Goal: Task Accomplishment & Management: Manage account settings

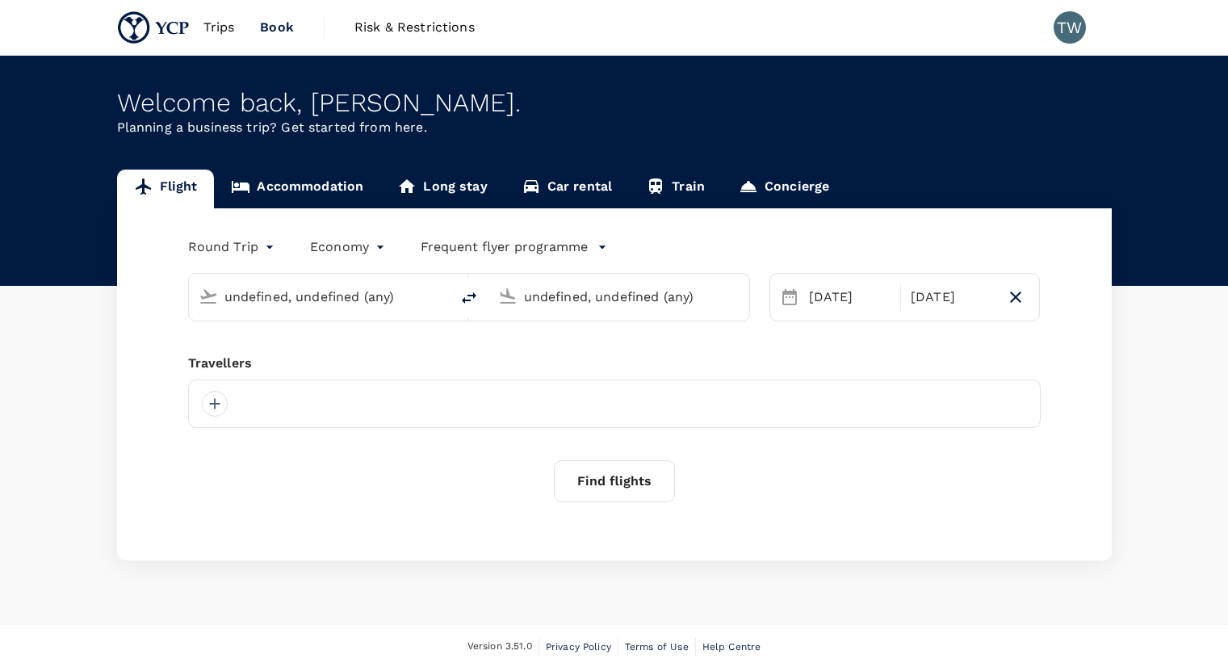
type input "Kuala Lumpur Intl ([GEOGRAPHIC_DATA])"
type input "Suvarnabhumi Intl (BKK)"
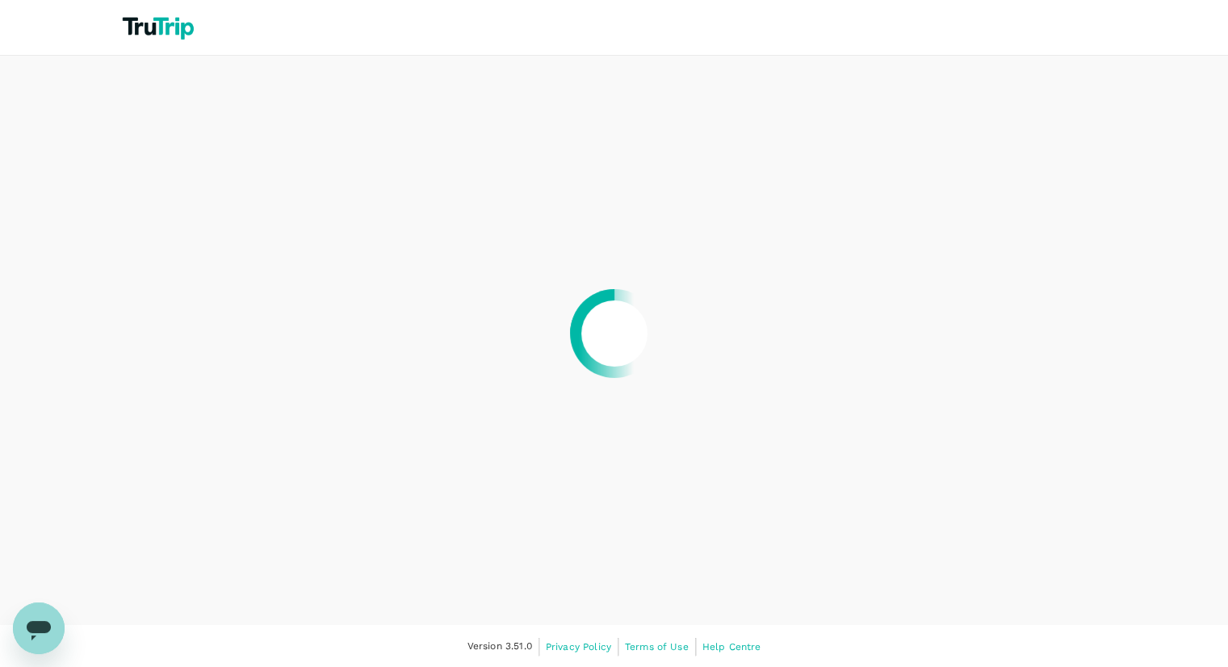
drag, startPoint x: 0, startPoint y: 0, endPoint x: 669, endPoint y: 78, distance: 673.1
click at [669, 78] on div at bounding box center [614, 333] width 1228 height 667
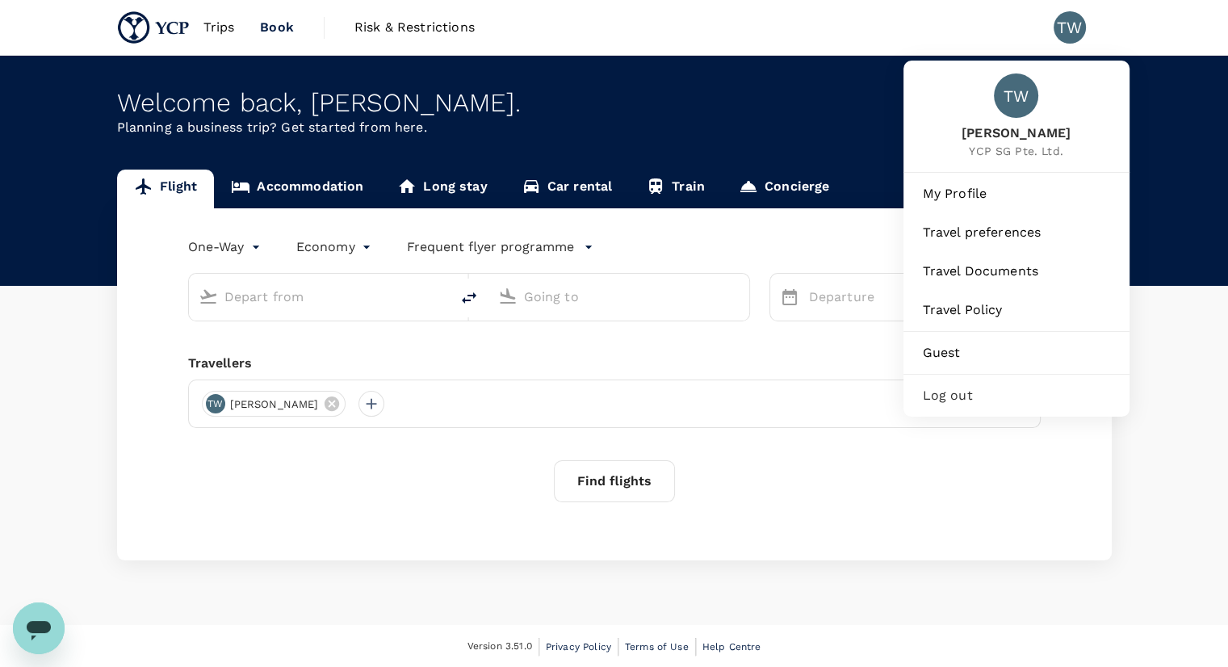
type input "roundtrip"
type input "Kuala Lumpur Intl ([GEOGRAPHIC_DATA])"
type input "Suvarnabhumi Intl (BKK)"
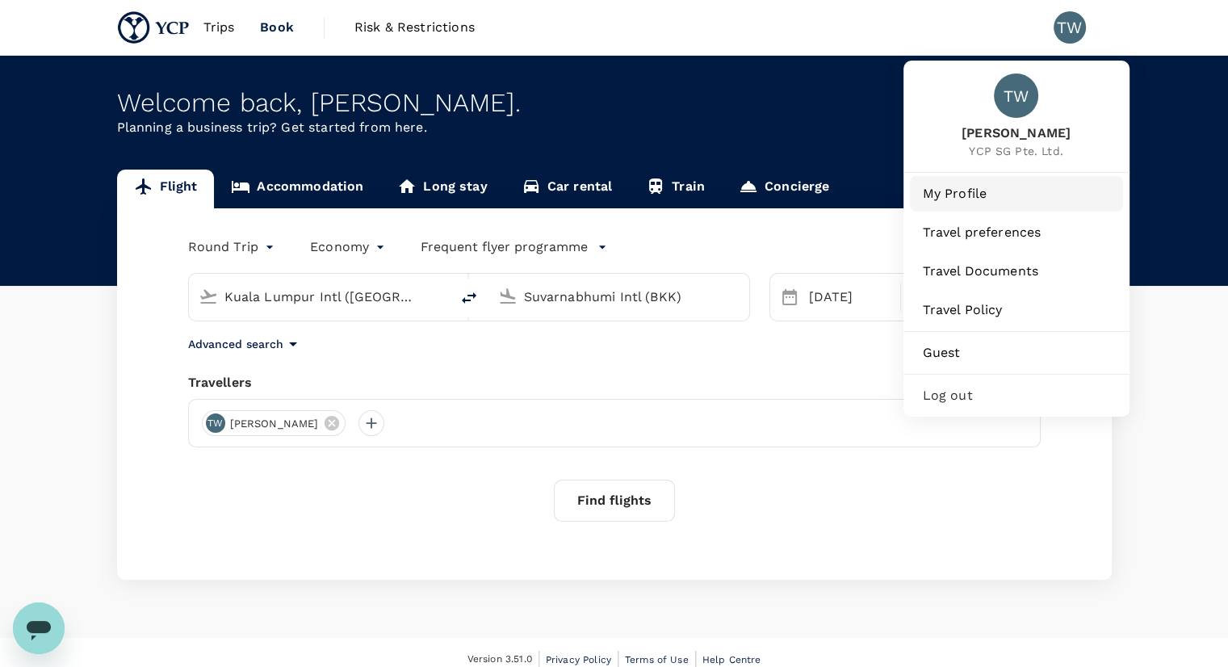
click at [998, 185] on span "My Profile" at bounding box center [1016, 193] width 187 height 19
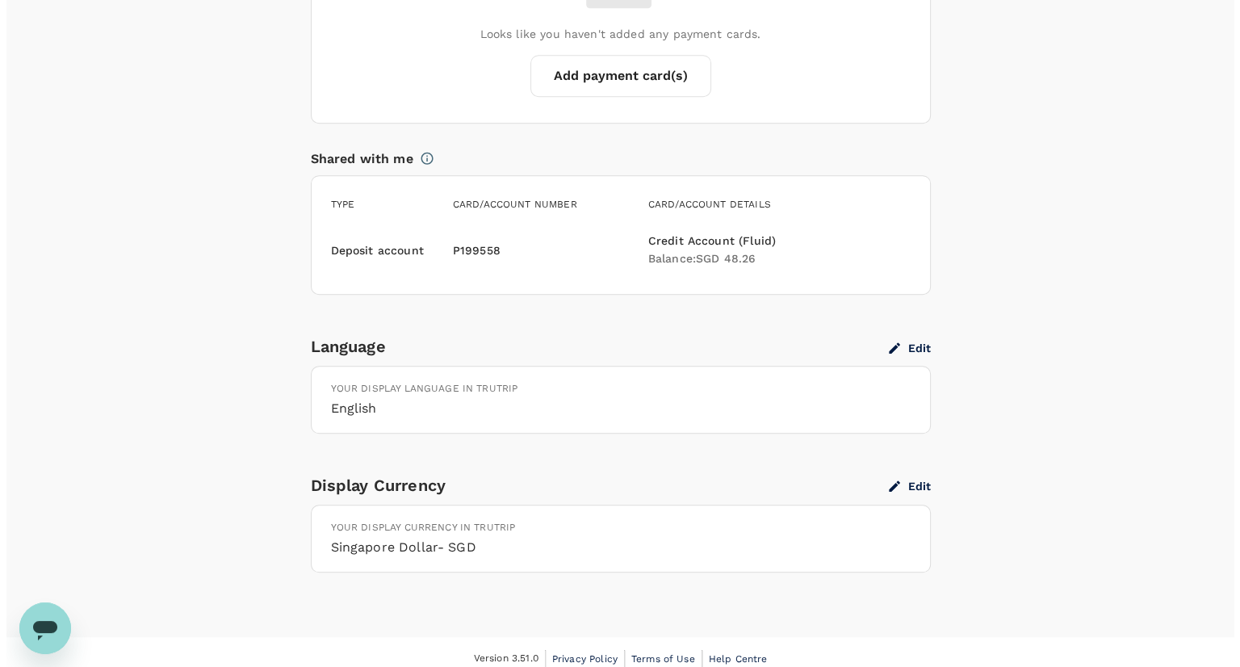
scroll to position [1279, 0]
click at [914, 483] on button "Edit" at bounding box center [904, 485] width 42 height 15
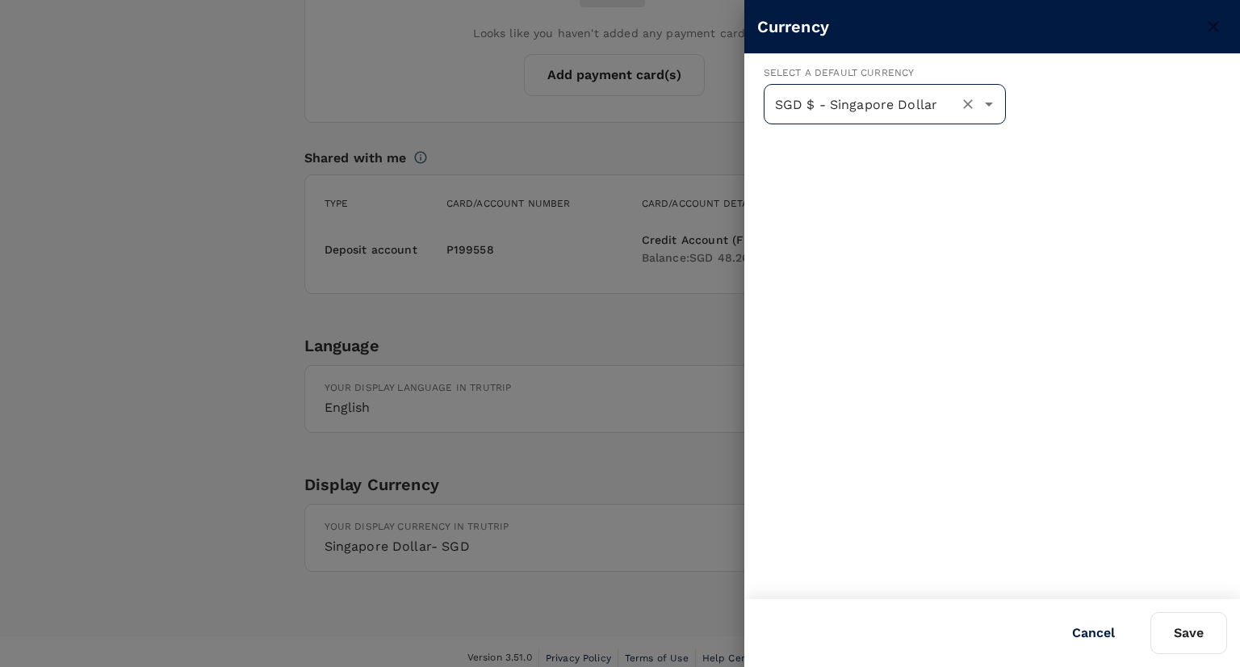
click at [982, 98] on icon "Open" at bounding box center [989, 103] width 19 height 19
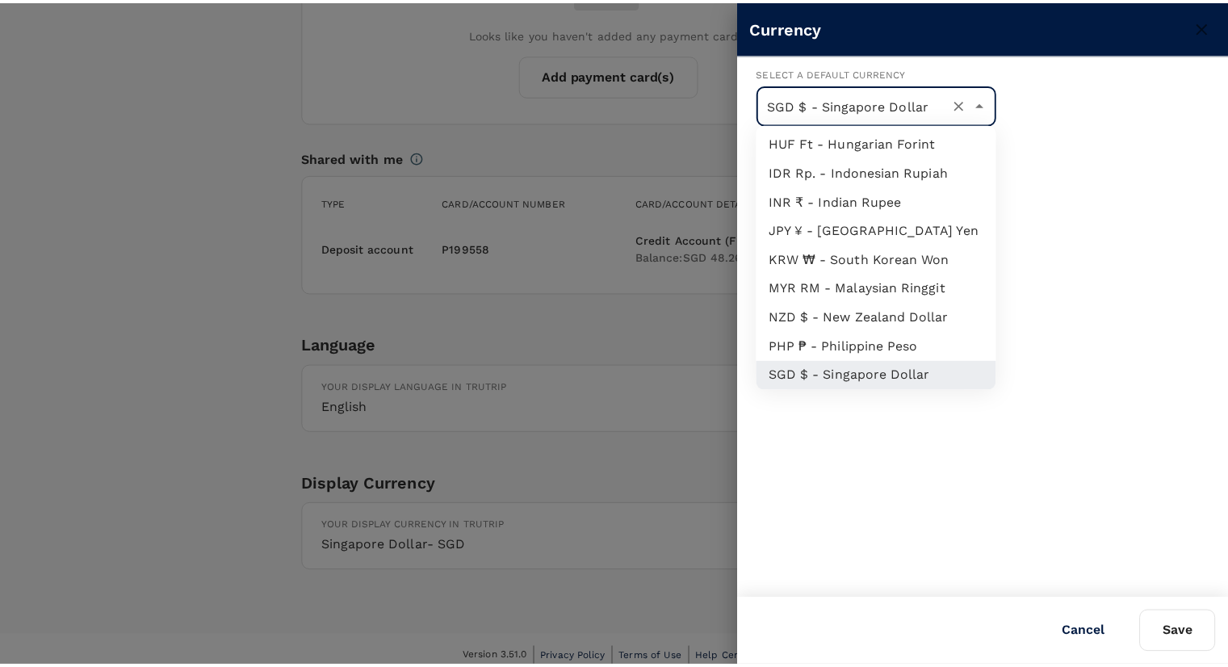
scroll to position [327, 0]
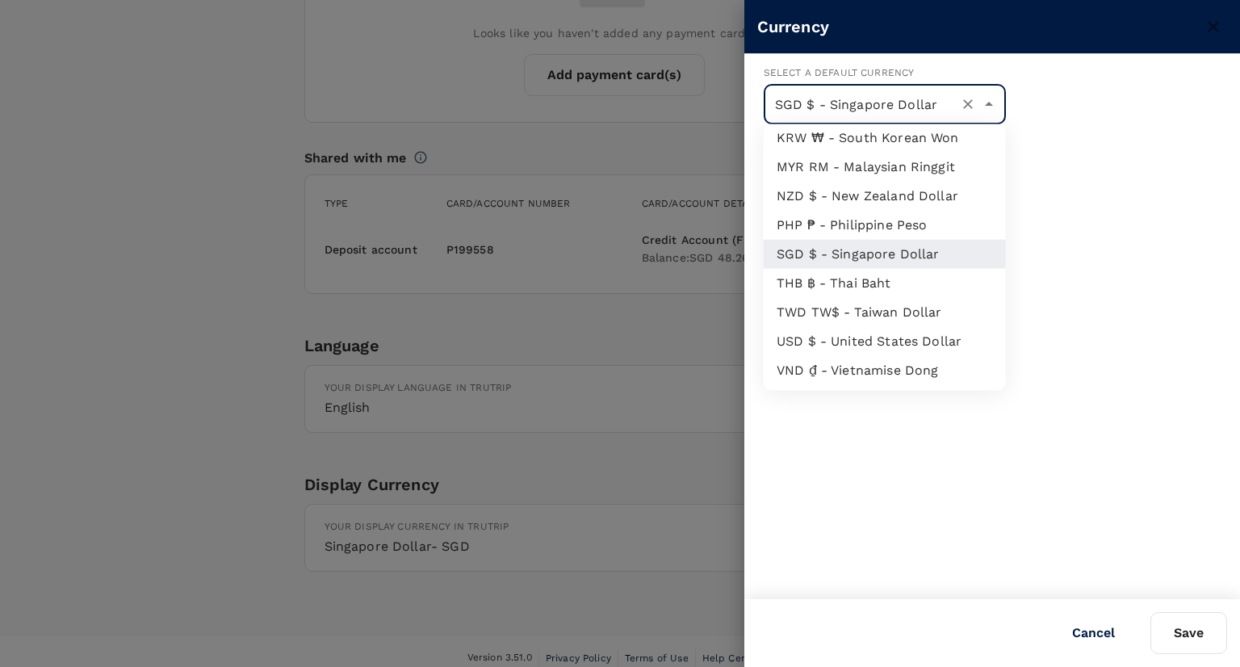
click at [850, 345] on li "USD $ - United States Dollar" at bounding box center [885, 341] width 242 height 29
type input "USD $ - United States Dollar"
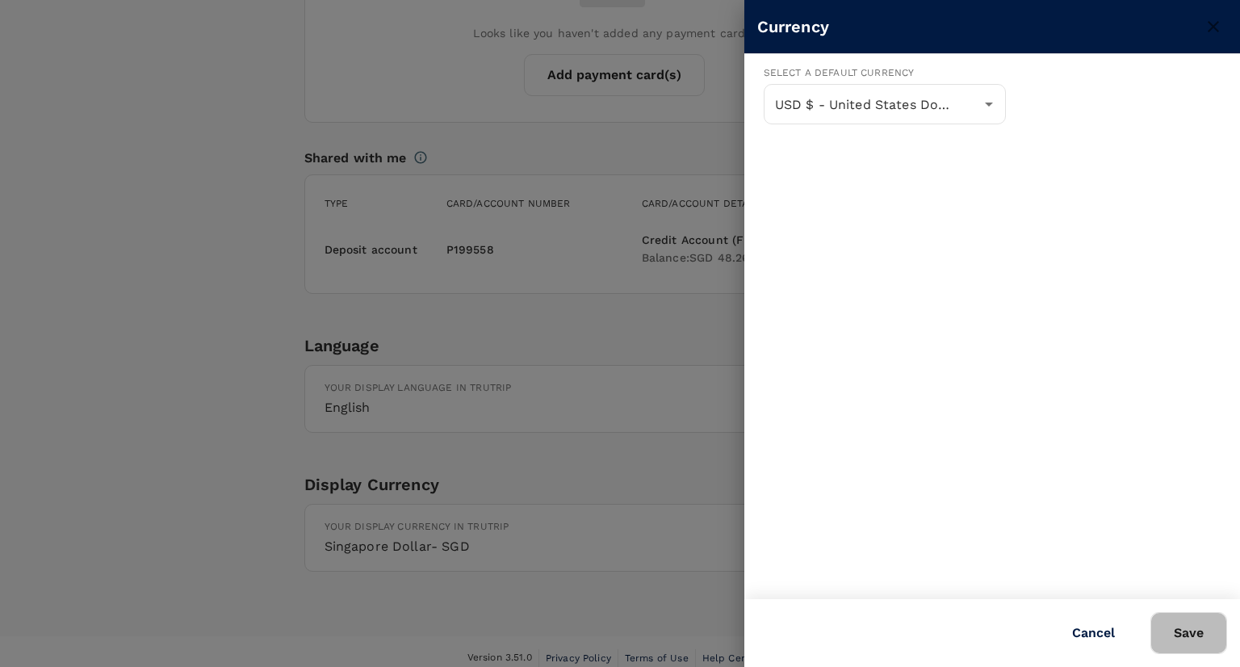
click at [1212, 633] on button "Save" at bounding box center [1189, 633] width 77 height 42
